Goal: Task Accomplishment & Management: Manage account settings

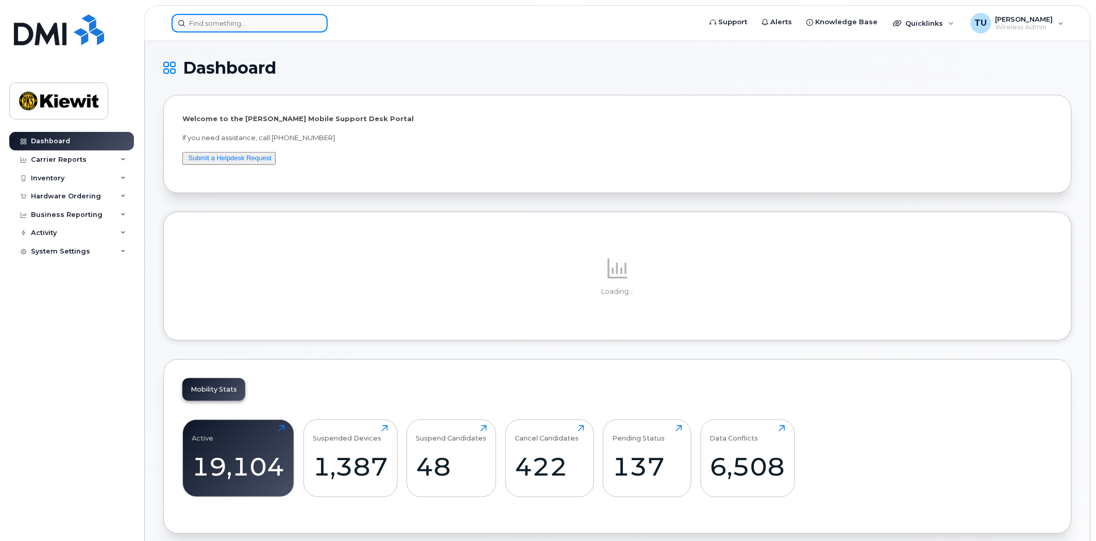
click at [229, 27] on input at bounding box center [250, 23] width 156 height 19
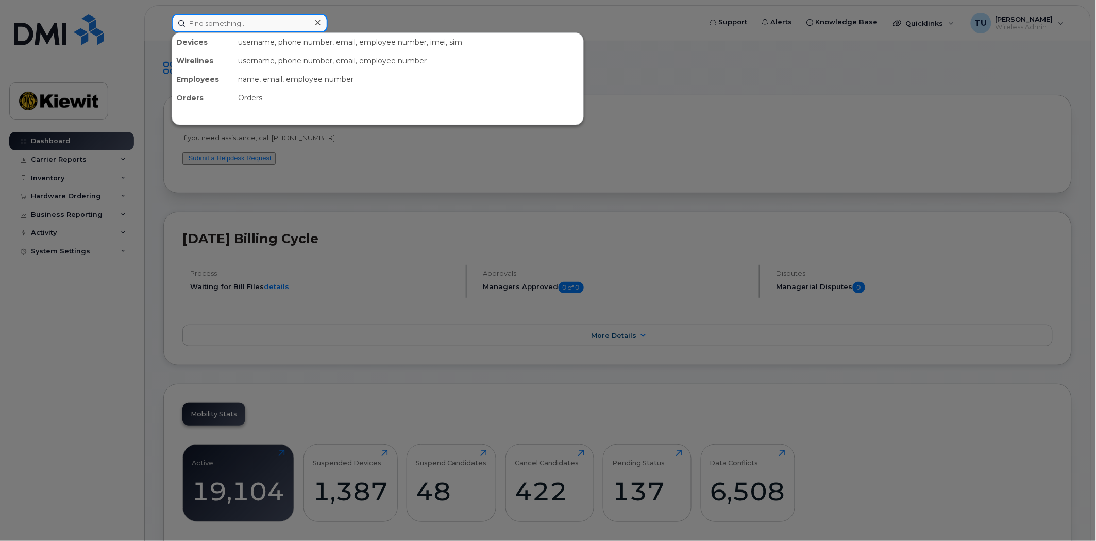
click at [229, 27] on input at bounding box center [250, 23] width 156 height 19
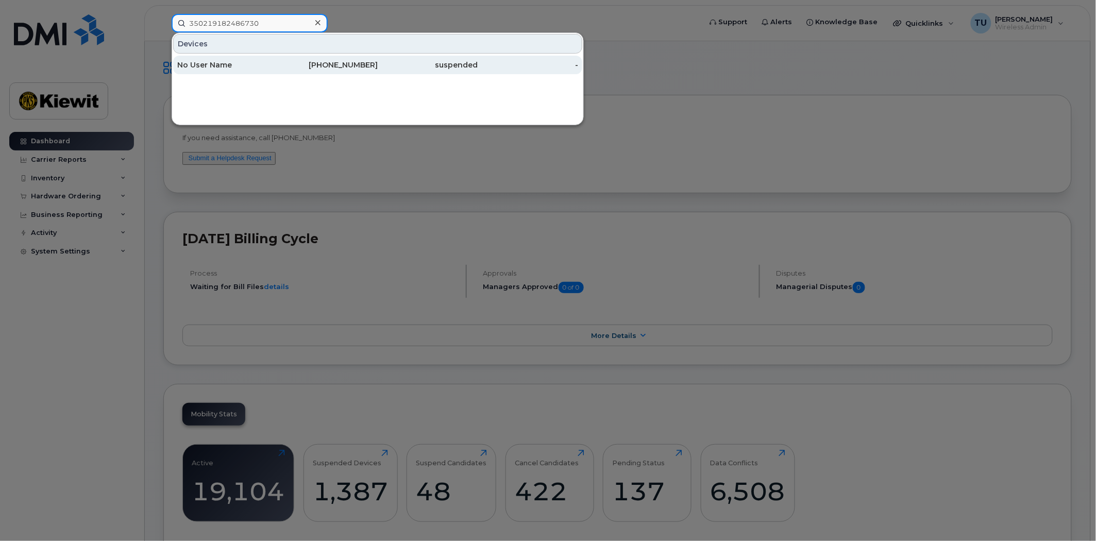
type input "350219182486730"
click at [311, 60] on div "603-531-8902" at bounding box center [328, 65] width 100 height 10
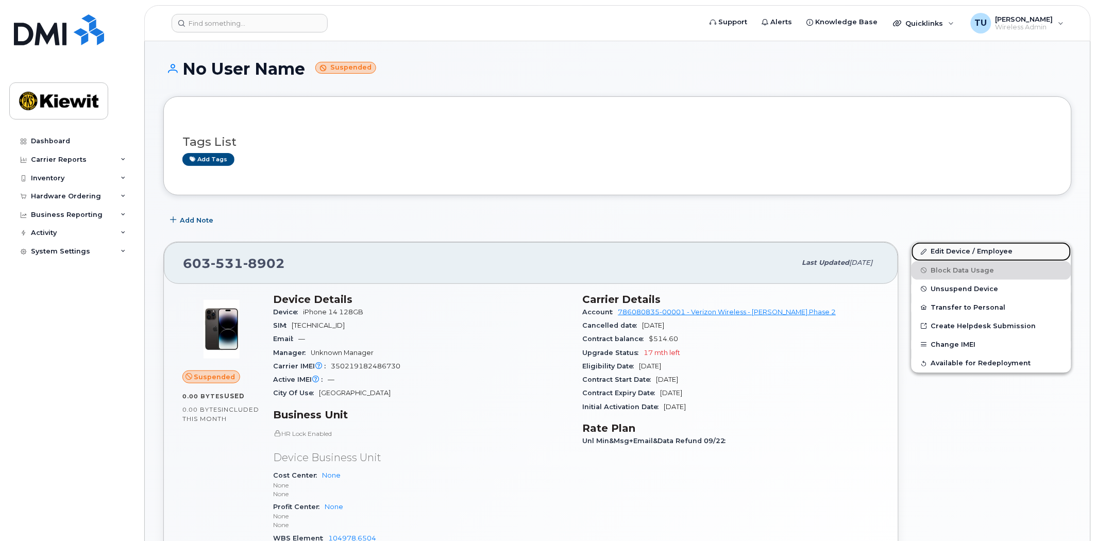
click at [954, 251] on link "Edit Device / Employee" at bounding box center [992, 251] width 160 height 19
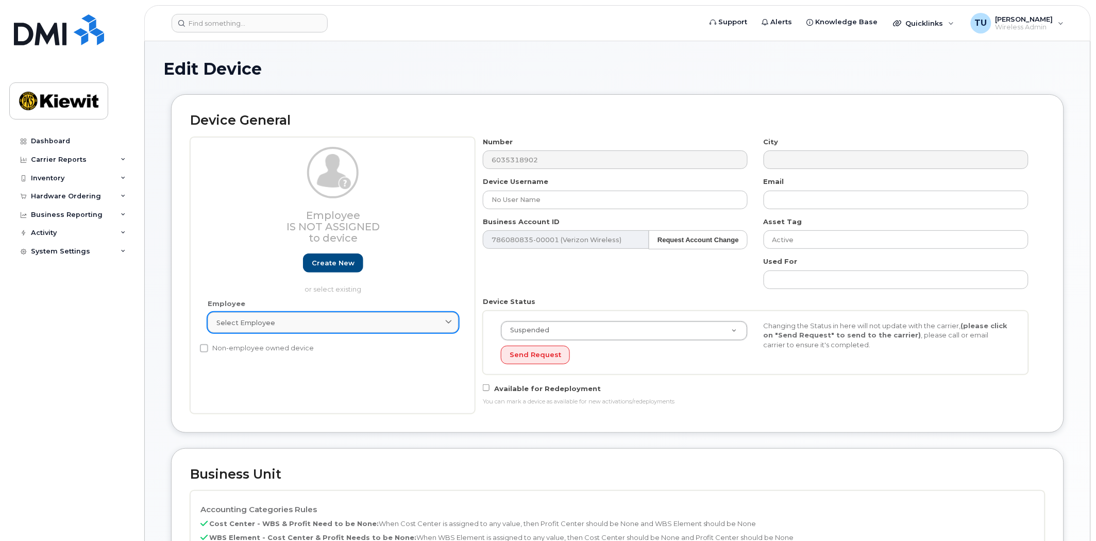
click at [369, 321] on div "Select employee" at bounding box center [332, 323] width 233 height 10
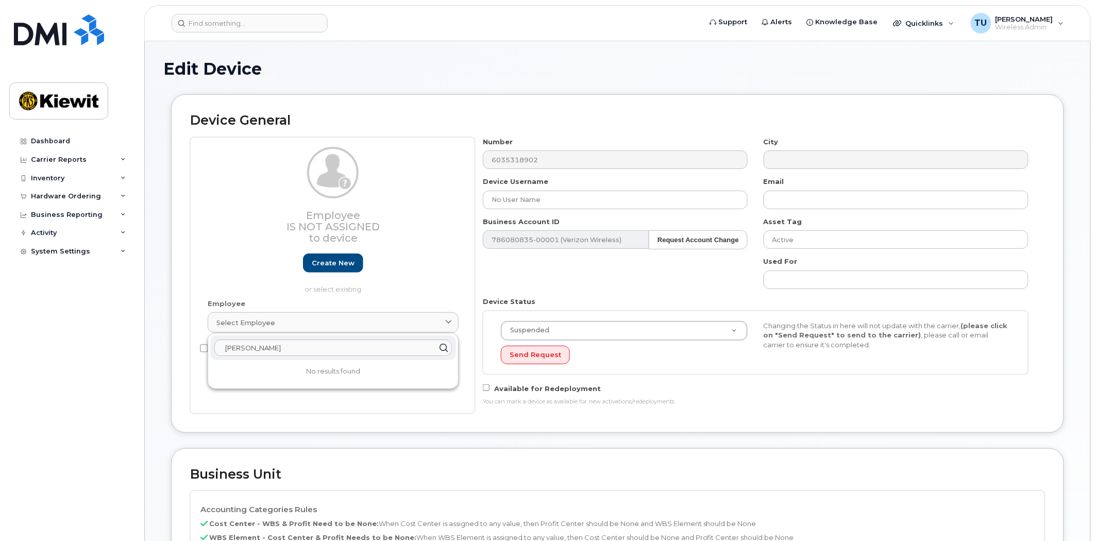
type input "ansel thom"
drag, startPoint x: 371, startPoint y: 277, endPoint x: 356, endPoint y: 273, distance: 16.0
click at [371, 277] on div "Employee Is not assigned to device Create new or select existing" at bounding box center [333, 220] width 251 height 147
click at [327, 260] on link "Create new" at bounding box center [333, 263] width 60 height 19
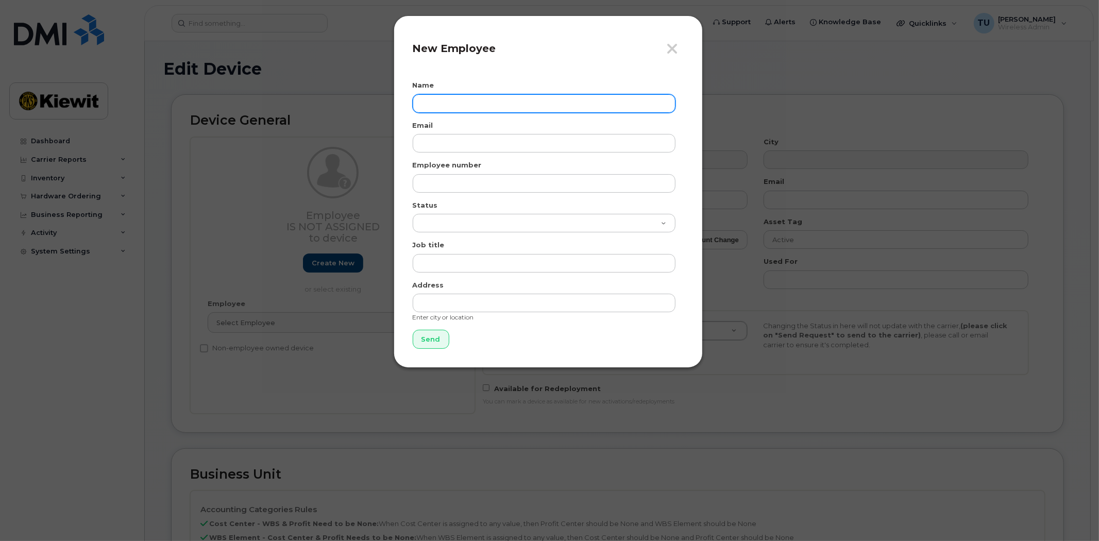
click at [544, 95] on input "text" at bounding box center [544, 103] width 263 height 19
type input "[PERSON_NAME]"
click at [467, 131] on div "Email" at bounding box center [548, 137] width 271 height 32
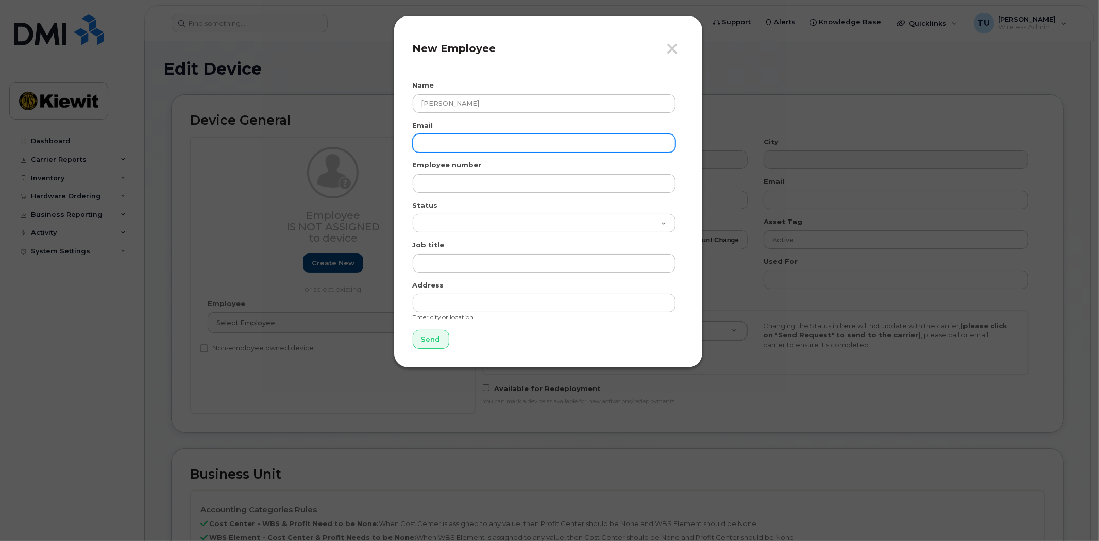
click at [470, 135] on input "email" at bounding box center [544, 143] width 263 height 19
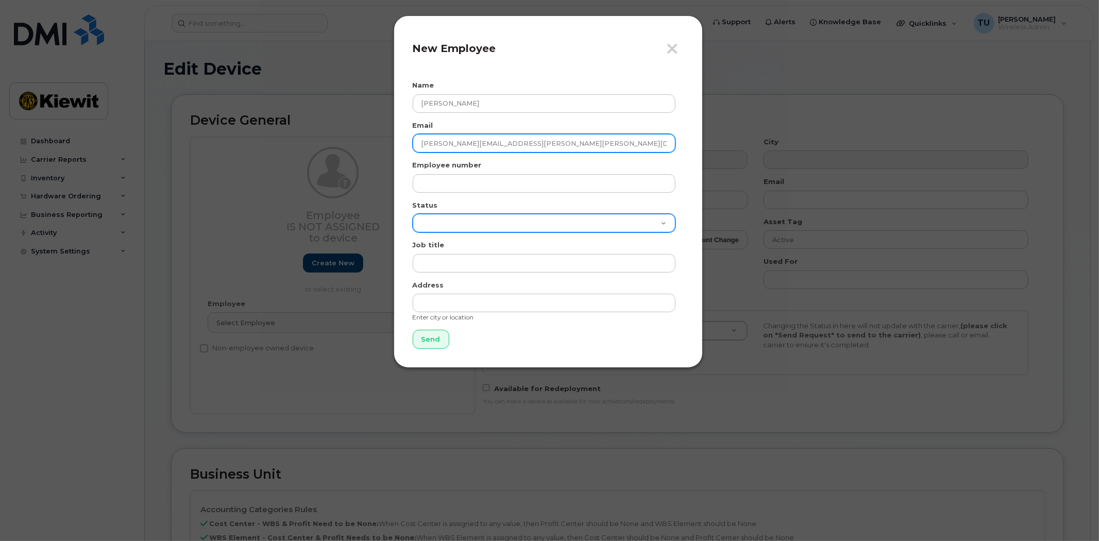
type input "[PERSON_NAME][EMAIL_ADDRESS][PERSON_NAME][PERSON_NAME][DOMAIN_NAME]"
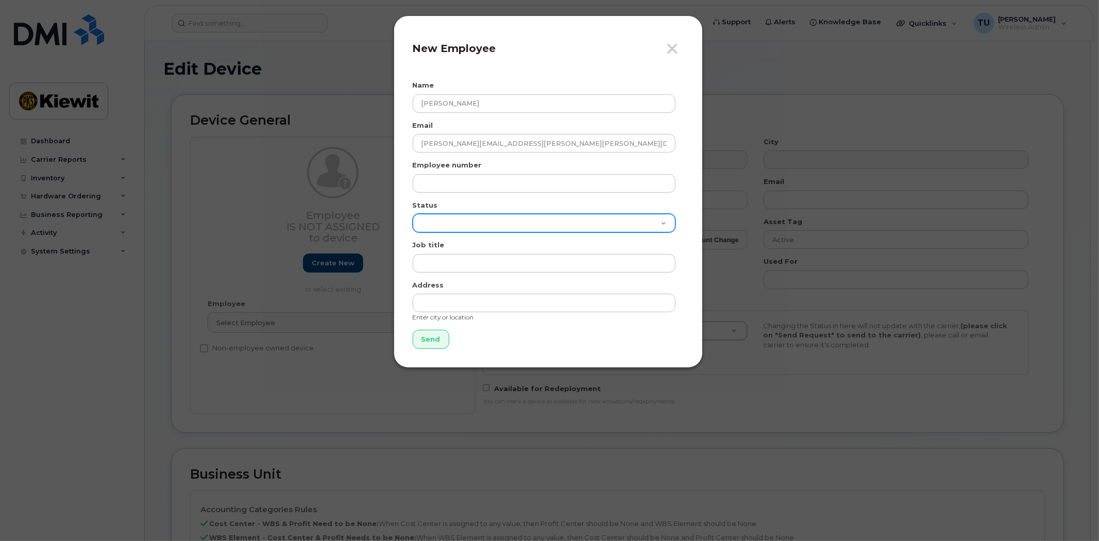
click at [520, 222] on select "Active On-Leave Long Term Short Term Maternity Leave Temp Layoff Inactive" at bounding box center [544, 223] width 263 height 19
select select "active"
click at [413, 214] on select "Active On-Leave Long Term Short Term Maternity Leave Temp Layoff Inactive" at bounding box center [544, 223] width 263 height 19
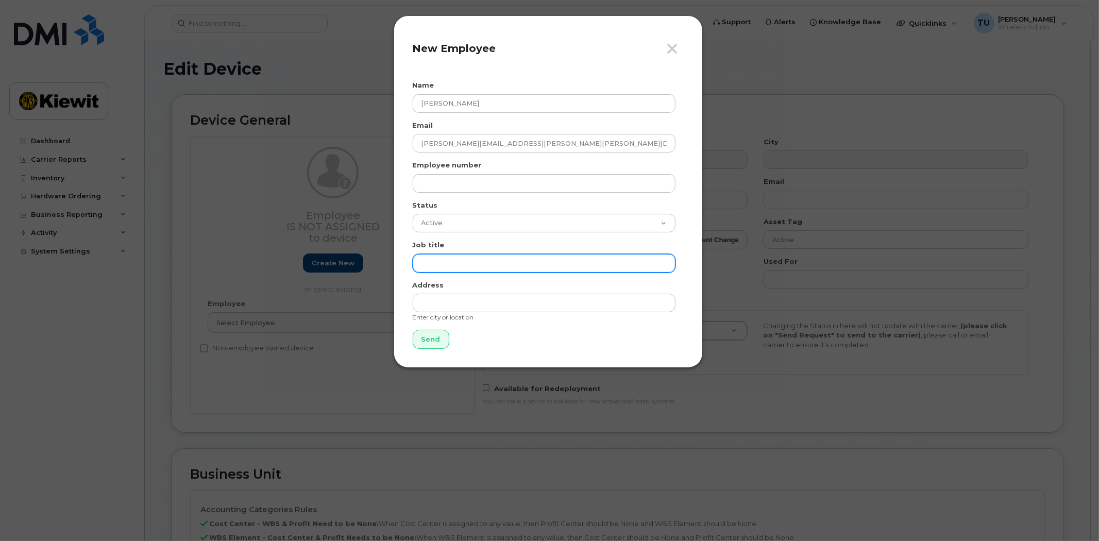
click at [522, 261] on input "text" at bounding box center [544, 263] width 263 height 19
click at [532, 255] on input "text" at bounding box center [544, 263] width 263 height 19
click at [482, 266] on input "Electrical Superintentant" at bounding box center [544, 263] width 263 height 19
paste input "text"
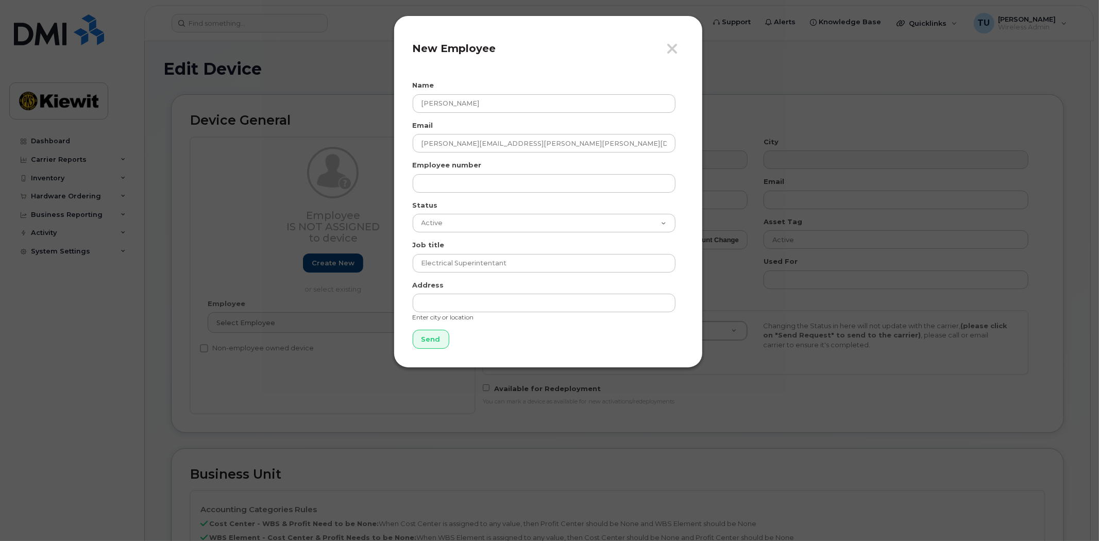
click at [564, 280] on div "Address Enter city or location" at bounding box center [548, 301] width 271 height 42
click at [554, 263] on input "Electrical Superintentant" at bounding box center [544, 263] width 263 height 19
type input "Electrical Superintentant"
click at [541, 299] on input "text" at bounding box center [544, 303] width 263 height 19
type input "[STREET_ADDRESS]"
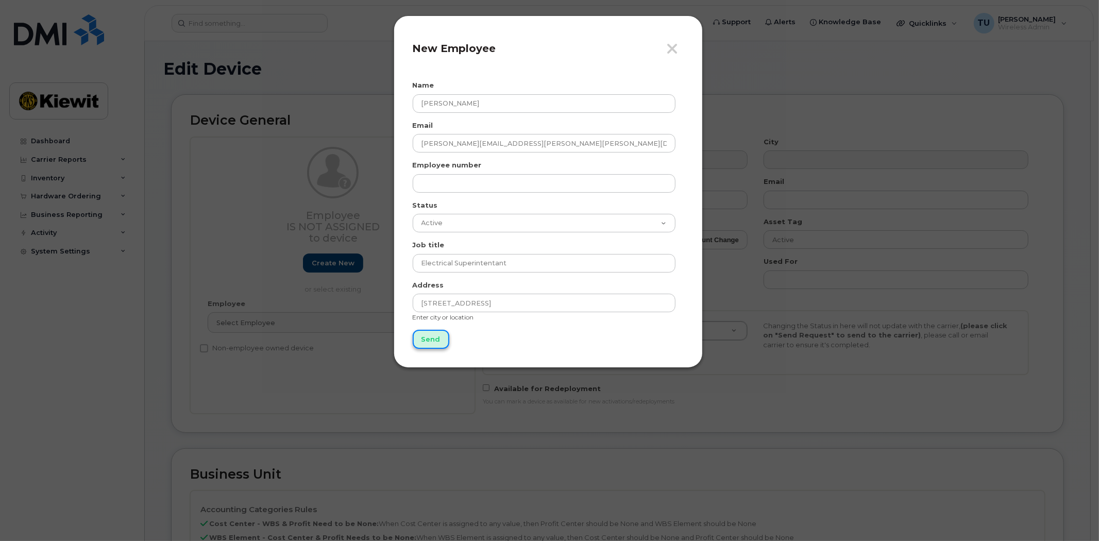
click at [428, 337] on input "Send" at bounding box center [431, 339] width 37 height 19
type input "Send"
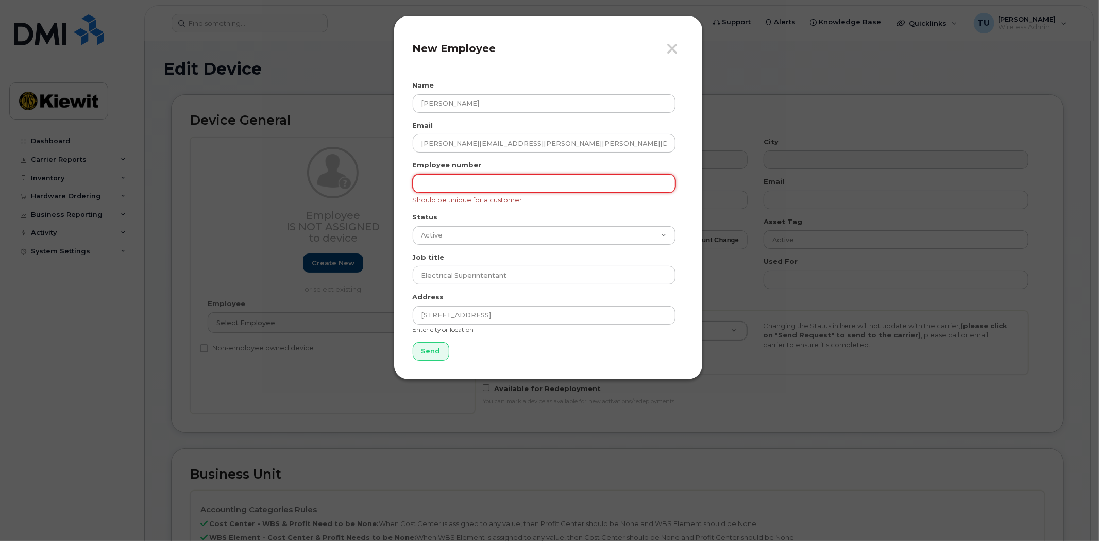
click at [509, 186] on input "text" at bounding box center [544, 183] width 263 height 19
click at [467, 186] on input "text" at bounding box center [544, 183] width 263 height 19
click at [472, 187] on input "text" at bounding box center [544, 183] width 263 height 19
paste input "00587826"
type input "00587826"
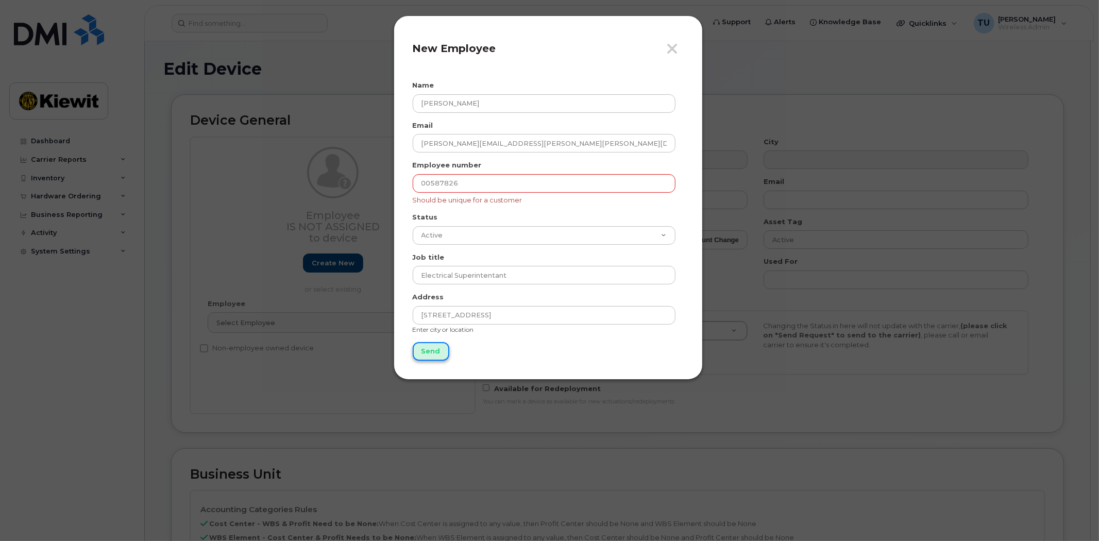
click at [430, 357] on input "Send" at bounding box center [431, 351] width 37 height 19
type input "Send"
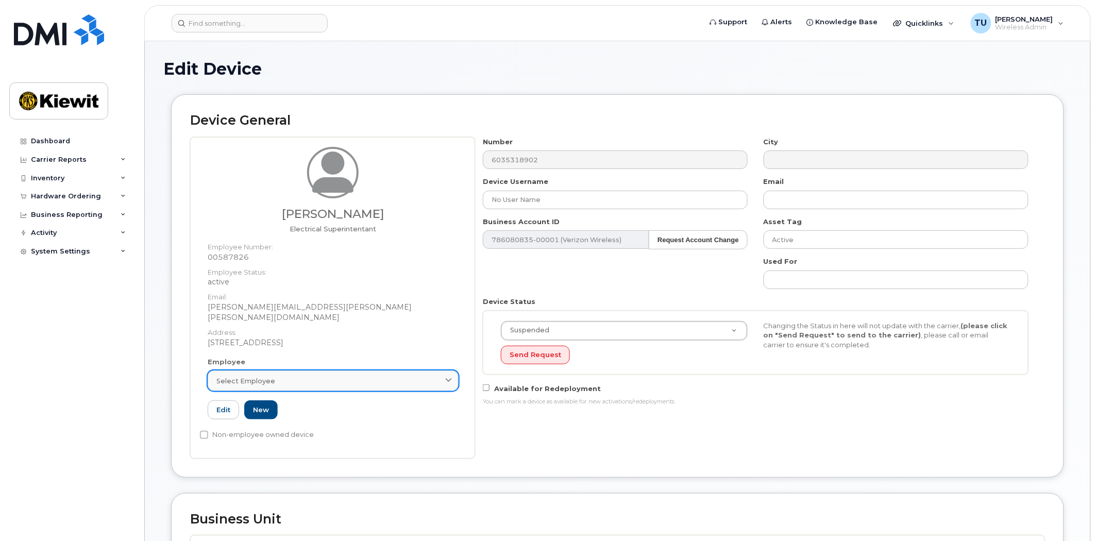
click at [323, 376] on div "Select employee" at bounding box center [332, 381] width 233 height 10
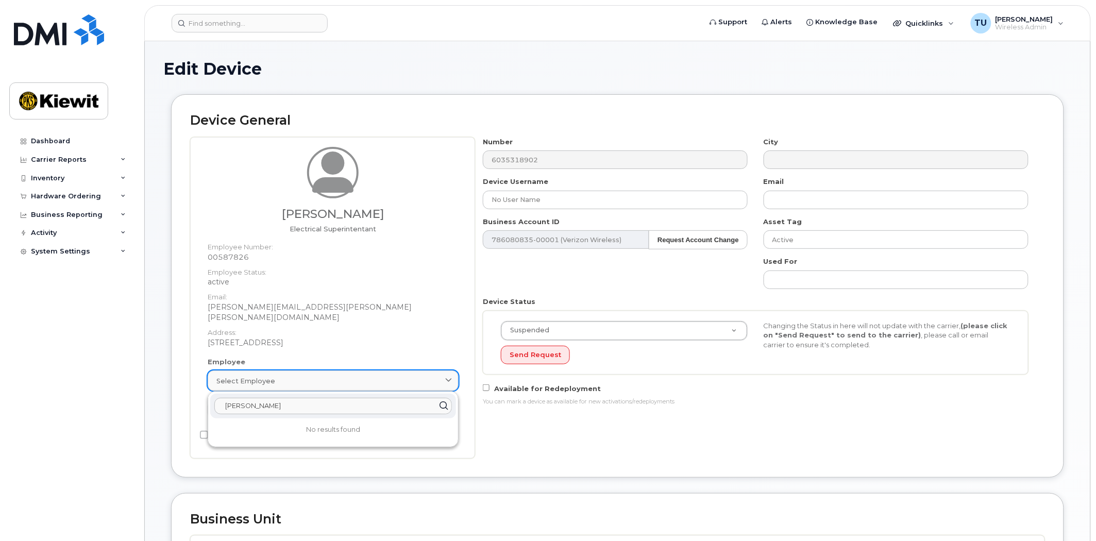
type input "ansel thoma"
click at [286, 398] on input "text" at bounding box center [333, 406] width 238 height 16
click at [534, 431] on div "Number 6035318902 City Device Username No User Name Email Business Account ID 7…" at bounding box center [760, 298] width 570 height 322
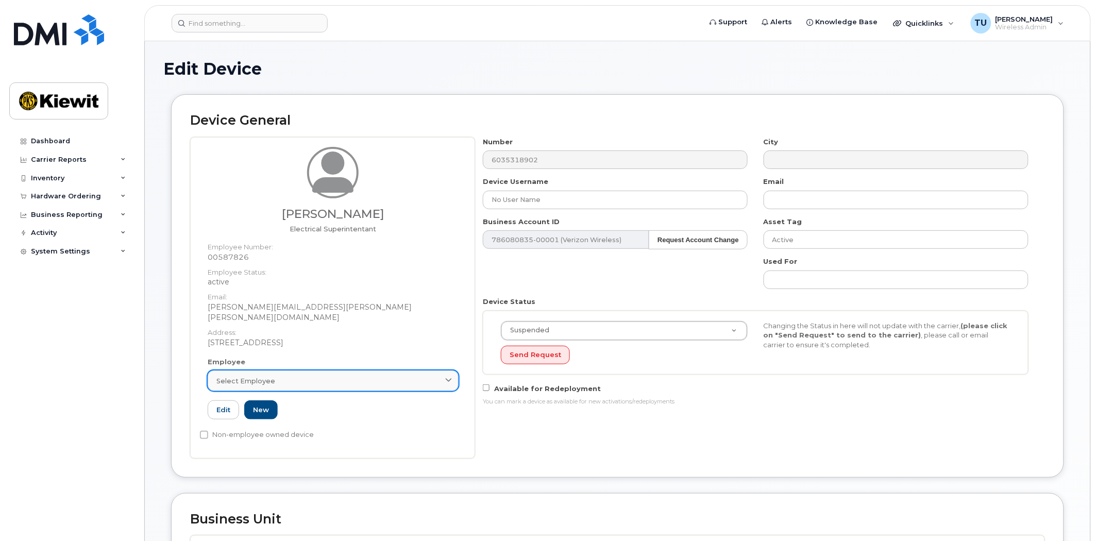
click at [373, 377] on link "Select employee" at bounding box center [333, 380] width 251 height 21
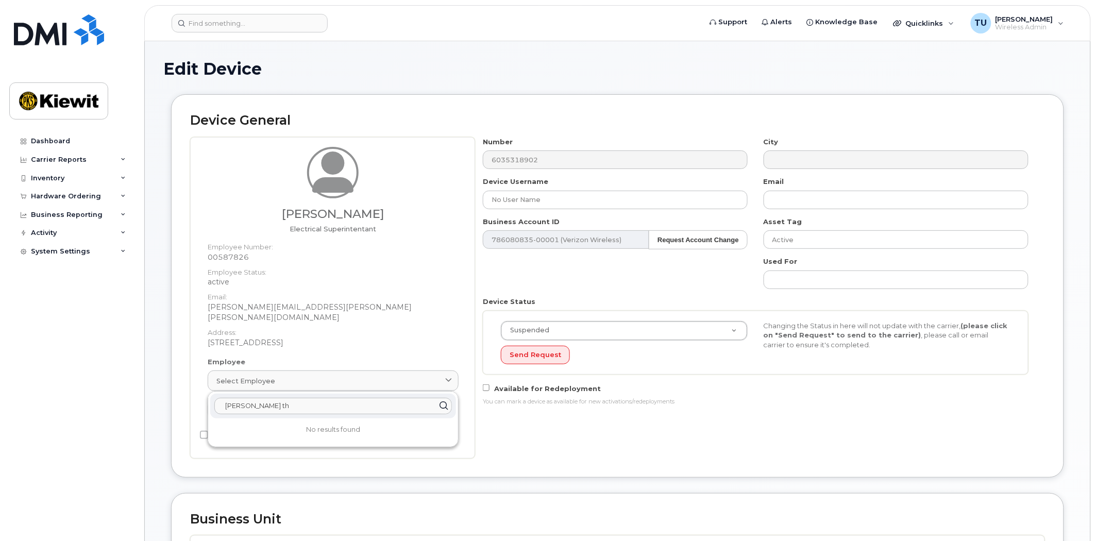
type input "ansel th"
click at [547, 442] on div "Number 6035318902 City Device Username No User Name Email Business Account ID 7…" at bounding box center [760, 298] width 570 height 322
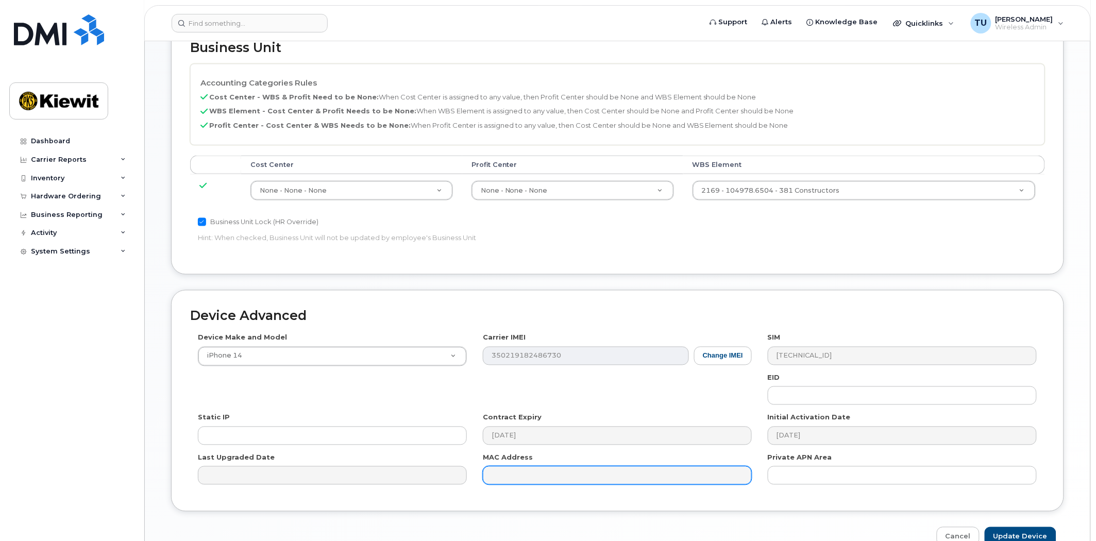
scroll to position [518, 0]
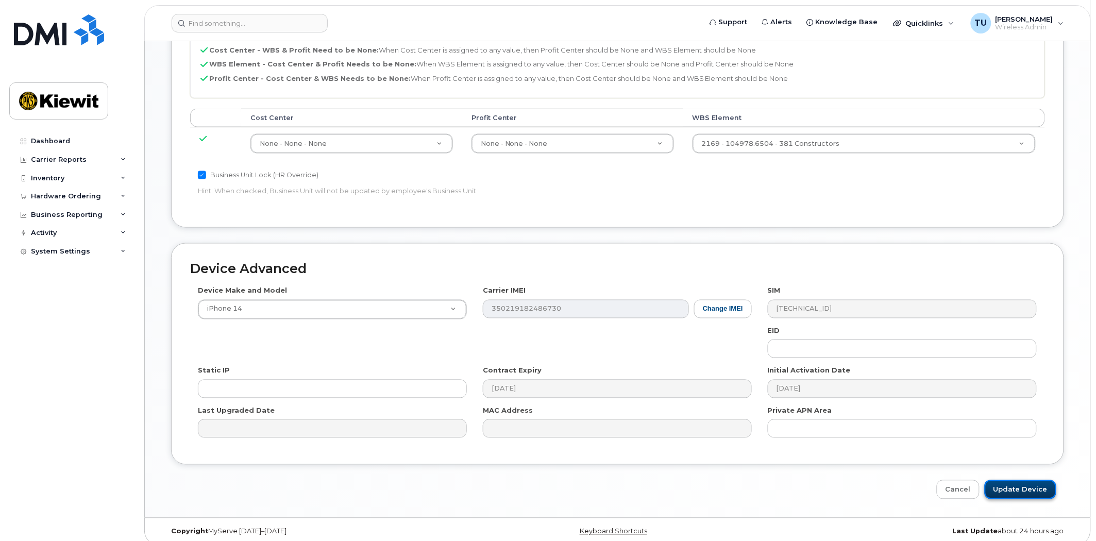
click at [1032, 482] on input "Update Device" at bounding box center [1021, 489] width 72 height 19
type input "Saving..."
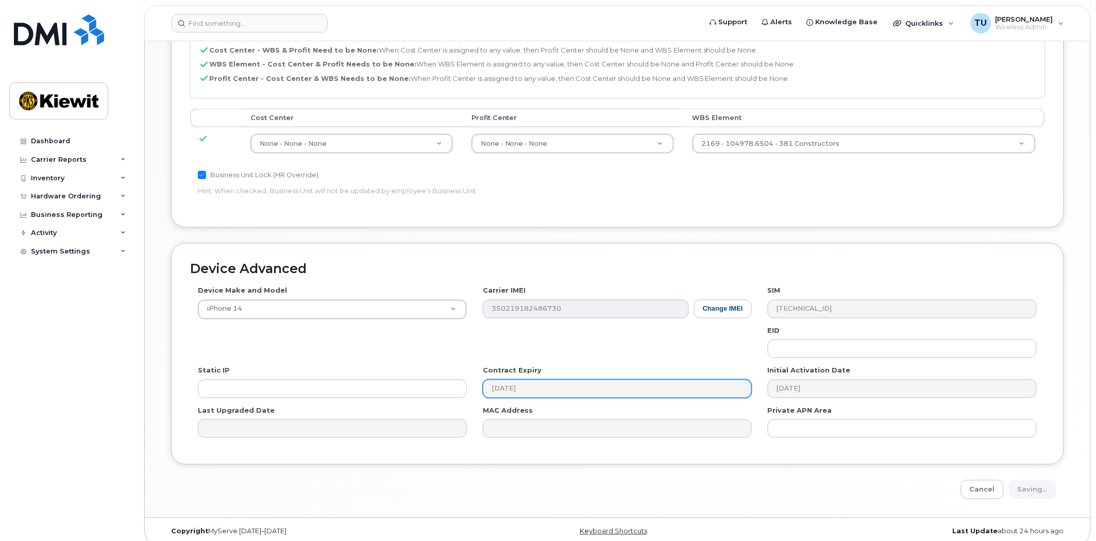
scroll to position [516, 0]
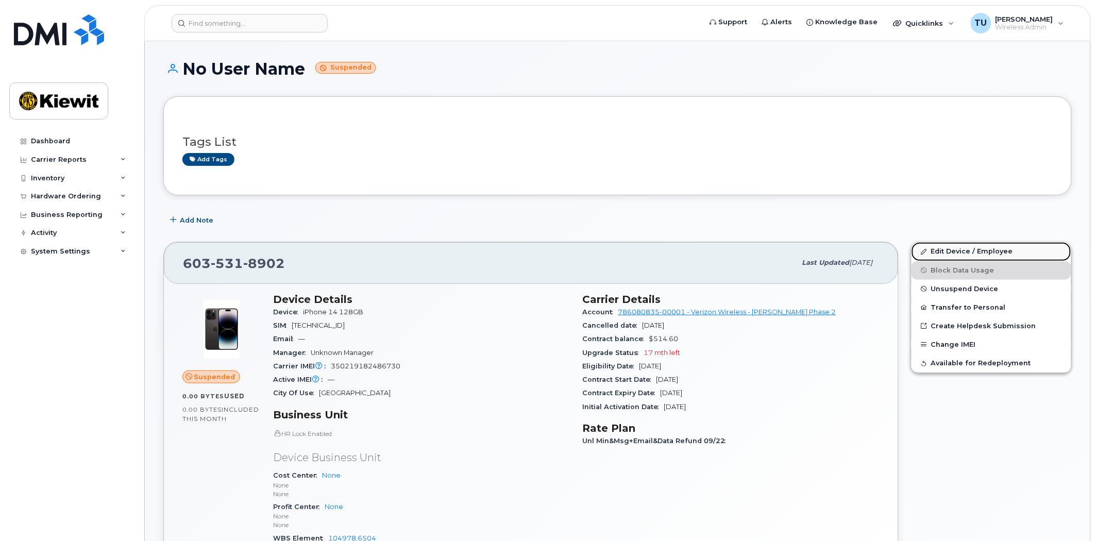
click at [965, 257] on link "Edit Device / Employee" at bounding box center [992, 251] width 160 height 19
click at [977, 249] on link "Edit Device / Employee" at bounding box center [992, 251] width 160 height 19
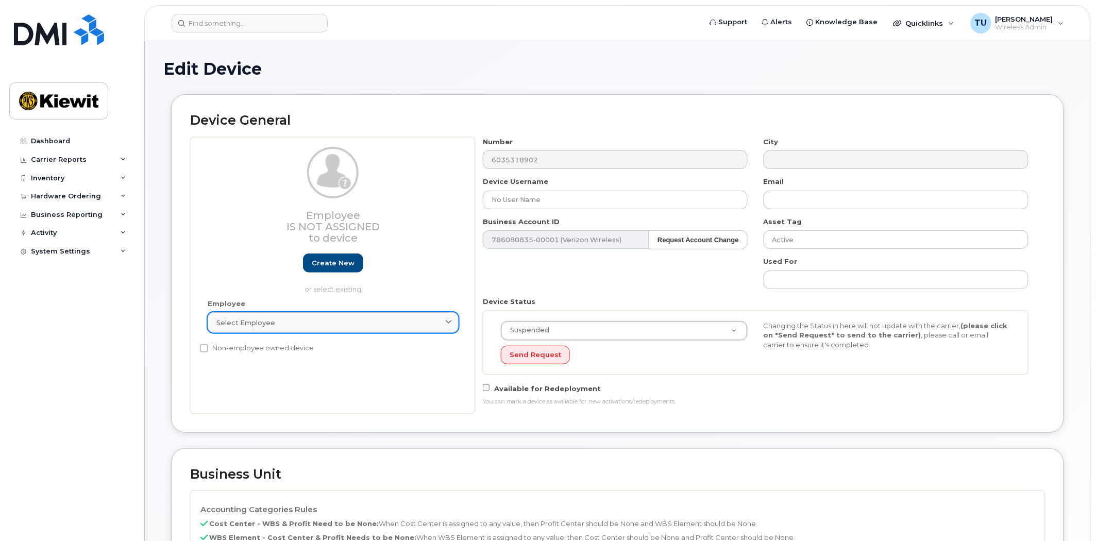
click at [364, 328] on div "Select employee" at bounding box center [332, 323] width 233 height 10
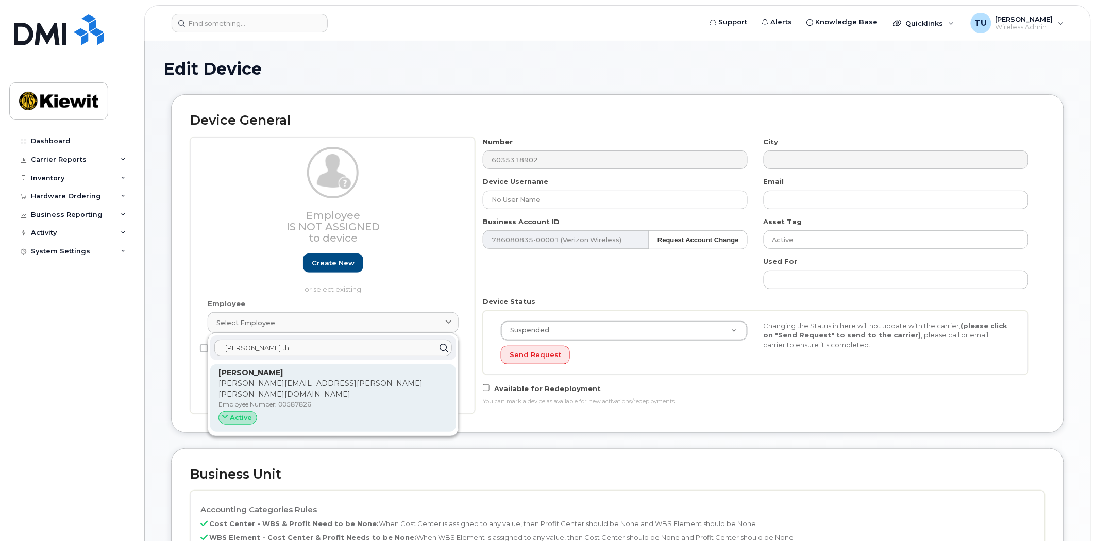
type input "ansel th"
click at [356, 375] on p "[PERSON_NAME]" at bounding box center [332, 372] width 229 height 11
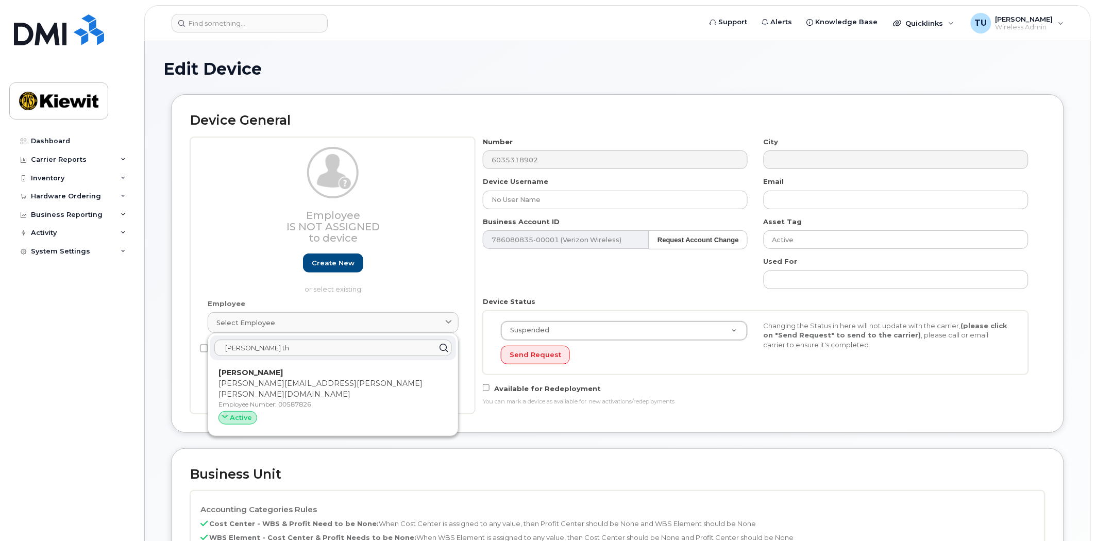
type input "00587826"
type input "[PERSON_NAME]"
type input "[PERSON_NAME][EMAIL_ADDRESS][PERSON_NAME][PERSON_NAME][DOMAIN_NAME]"
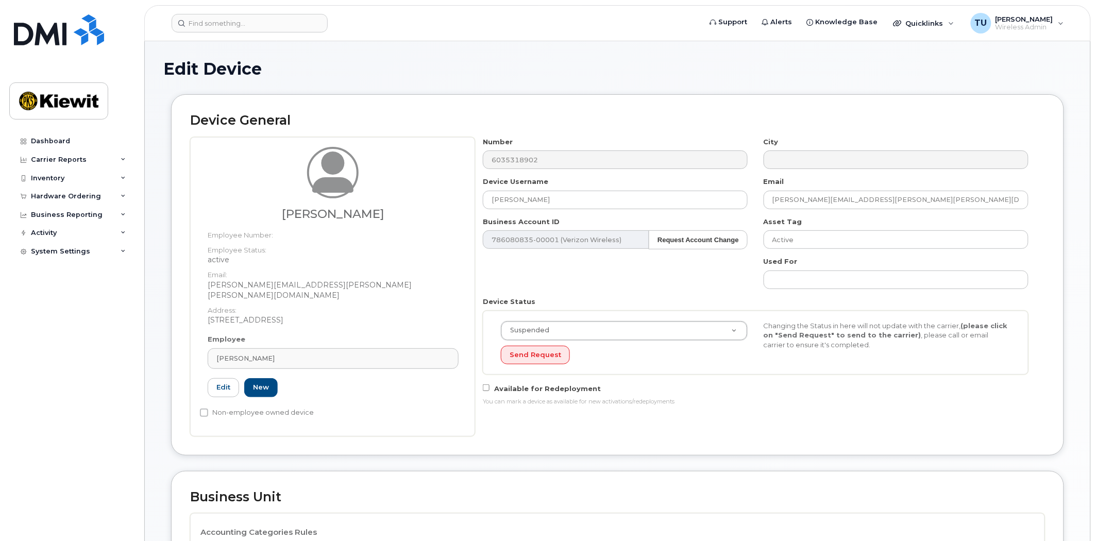
click at [682, 289] on div "Number 6035318902 City Device Username Ansel Thompson Email ansel.thompson-ptr@…" at bounding box center [756, 275] width 562 height 277
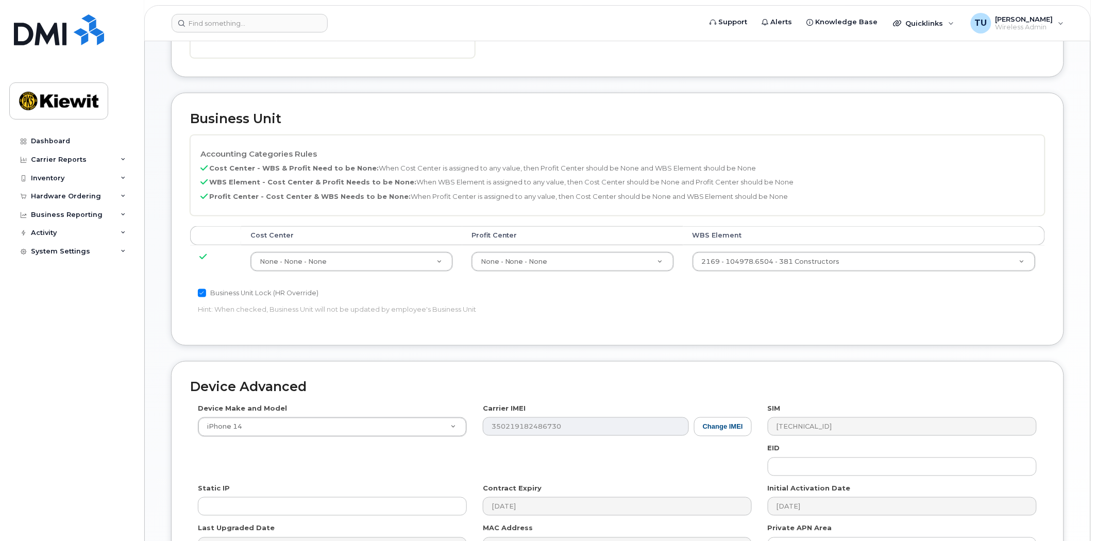
scroll to position [496, 0]
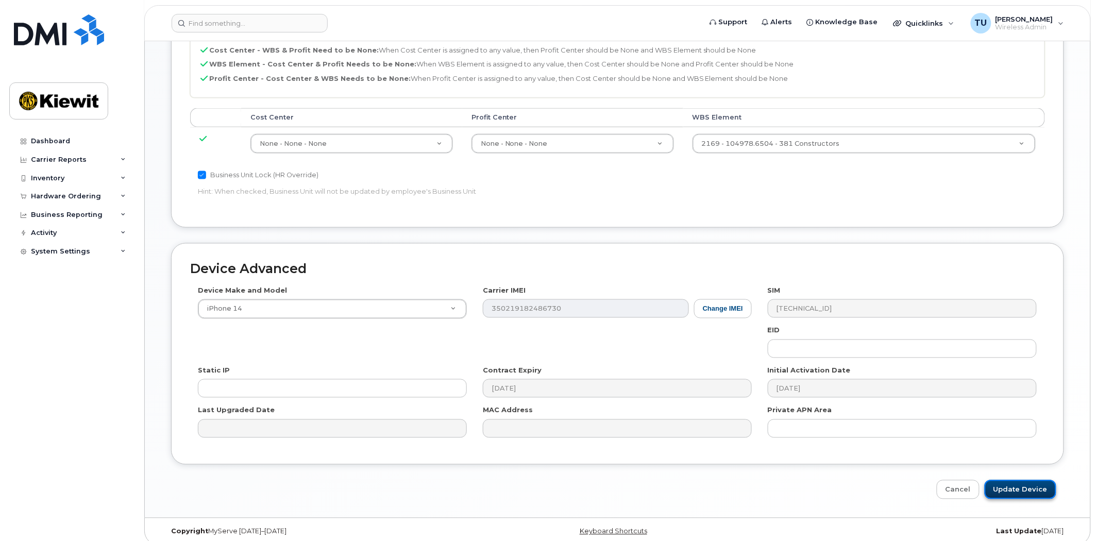
click at [1024, 480] on input "Update Device" at bounding box center [1021, 489] width 72 height 19
type input "Saving..."
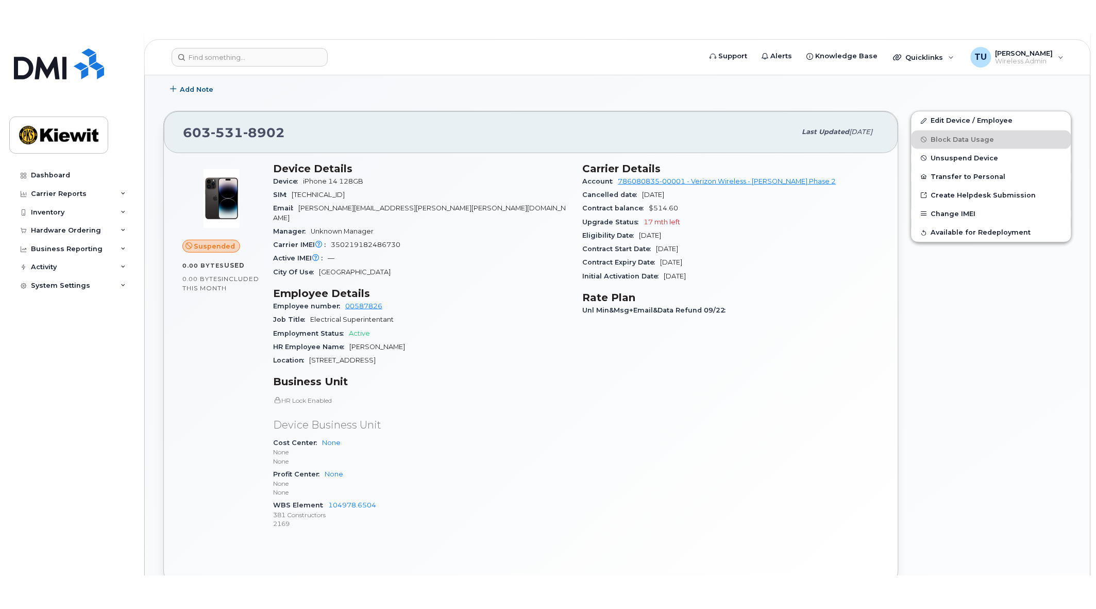
scroll to position [114, 0]
